Goal: Task Accomplishment & Management: Use online tool/utility

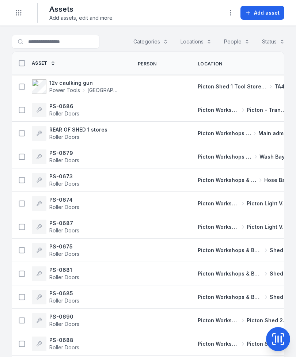
click at [282, 343] on icon at bounding box center [278, 339] width 15 height 15
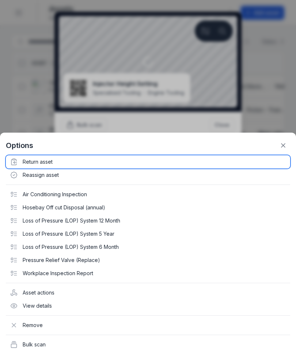
click at [32, 161] on div "Return asset" at bounding box center [148, 161] width 284 height 13
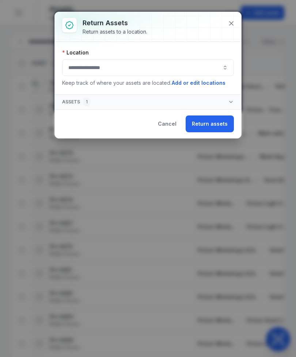
click at [149, 69] on button "button" at bounding box center [148, 67] width 172 height 17
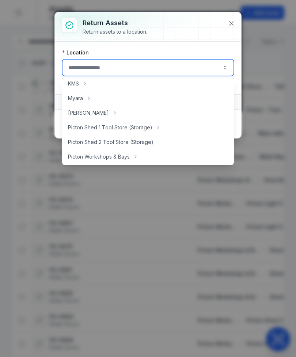
scroll to position [108, 0]
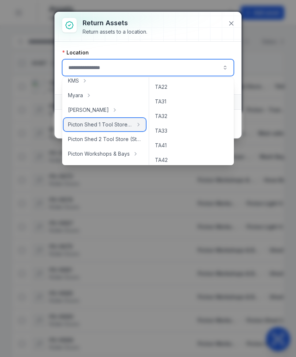
click at [119, 126] on span "Picton Shed 1 Tool Store (Storage)" at bounding box center [100, 124] width 65 height 7
type input "**********"
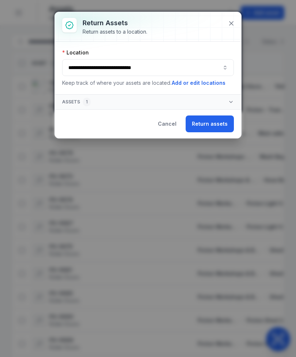
click at [210, 124] on button "Return assets" at bounding box center [210, 123] width 48 height 17
